Goal: Task Accomplishment & Management: Use online tool/utility

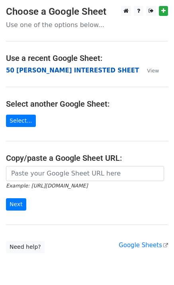
click at [26, 72] on strong "50 KEVIN INTERESTED SHEET" at bounding box center [72, 70] width 133 height 7
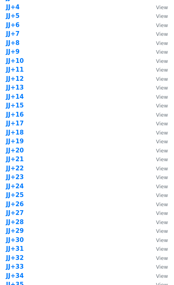
scroll to position [530, 0]
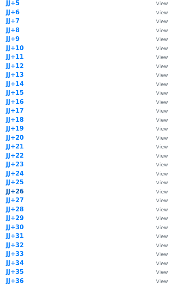
click at [15, 191] on strong "JJ+26" at bounding box center [15, 191] width 18 height 7
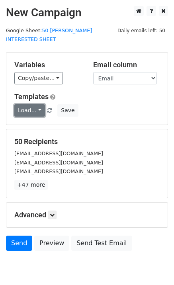
click at [28, 104] on link "Load..." at bounding box center [29, 110] width 31 height 12
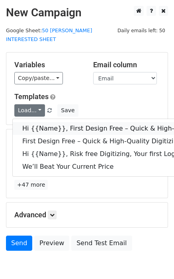
click at [59, 122] on link "Hi {{Name}}, First Design Free – Quick & High-Quality Digitizing!" at bounding box center [127, 128] width 228 height 13
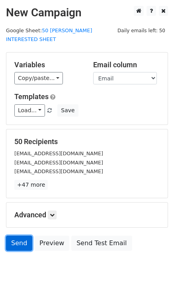
click at [12, 236] on link "Send" at bounding box center [19, 243] width 26 height 15
